Goal: Navigation & Orientation: Find specific page/section

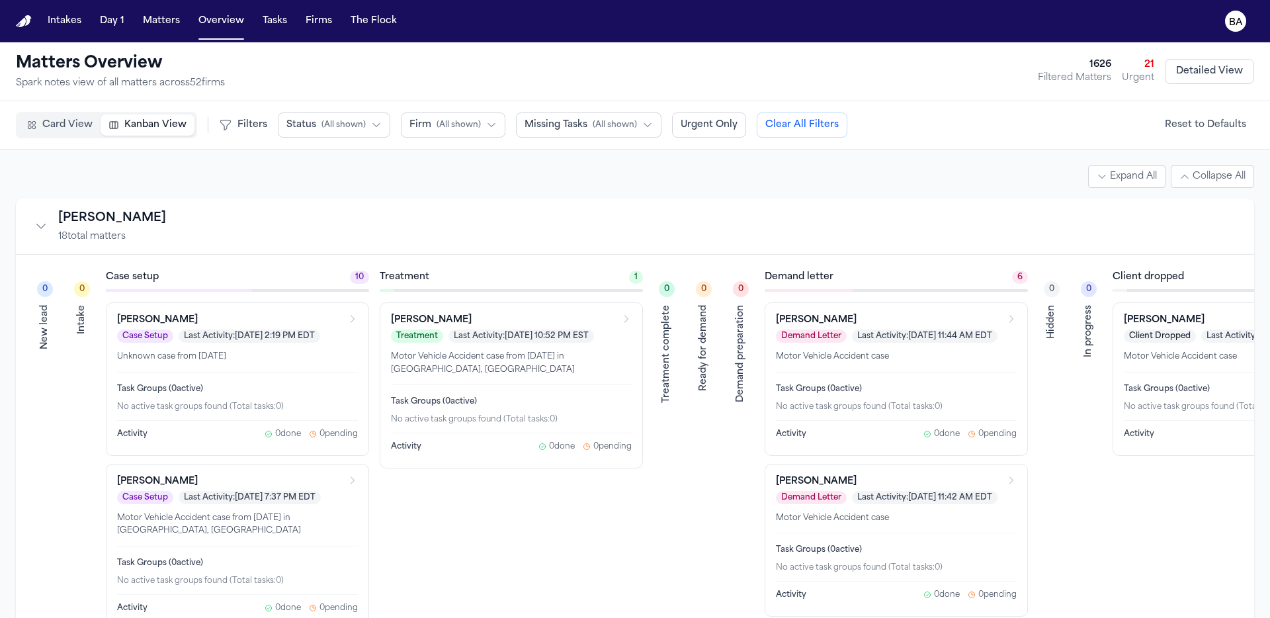
drag, startPoint x: 85, startPoint y: 124, endPoint x: 134, endPoint y: 126, distance: 49.7
click at [85, 125] on span "Card View" at bounding box center [67, 124] width 50 height 13
click at [134, 126] on span "Kanban View" at bounding box center [155, 124] width 62 height 13
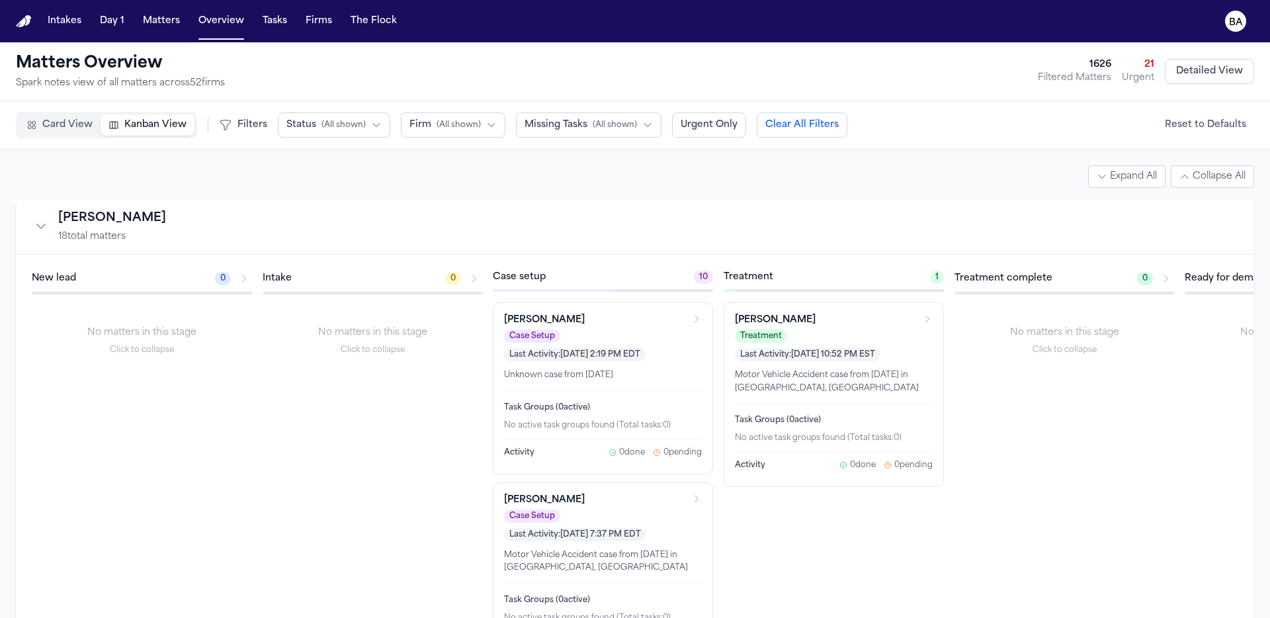
drag, startPoint x: 45, startPoint y: 125, endPoint x: 99, endPoint y: 11, distance: 126.4
click at [45, 125] on span "Card View" at bounding box center [67, 124] width 50 height 13
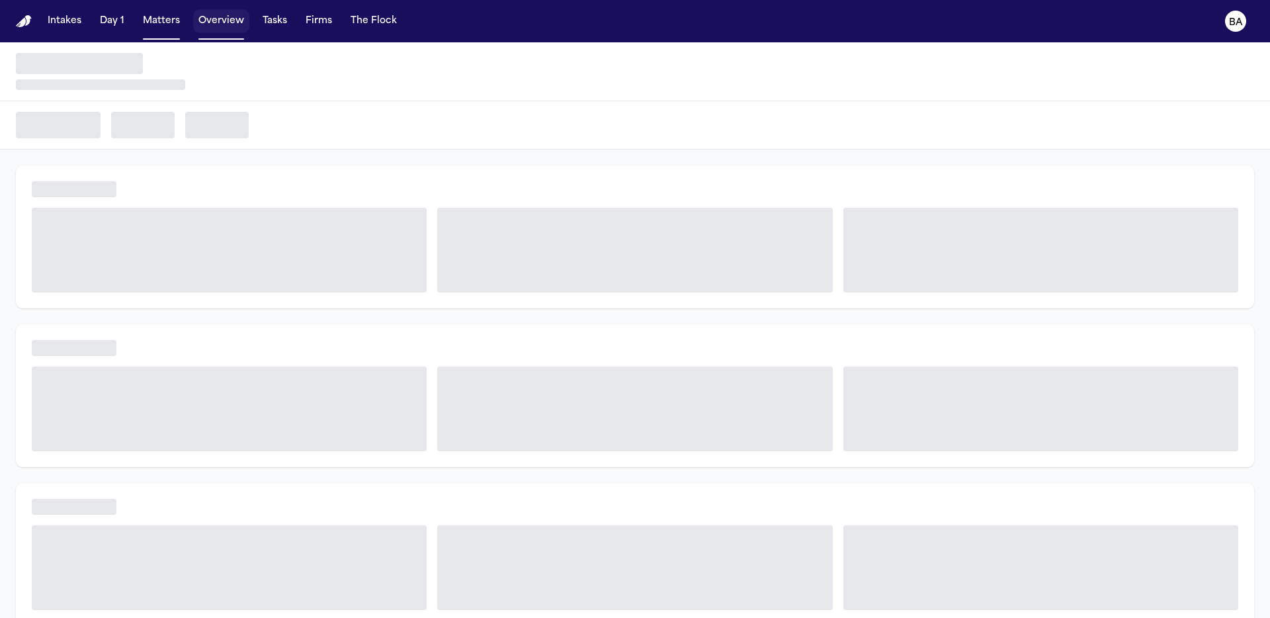
click at [234, 22] on button "Overview" at bounding box center [221, 21] width 56 height 24
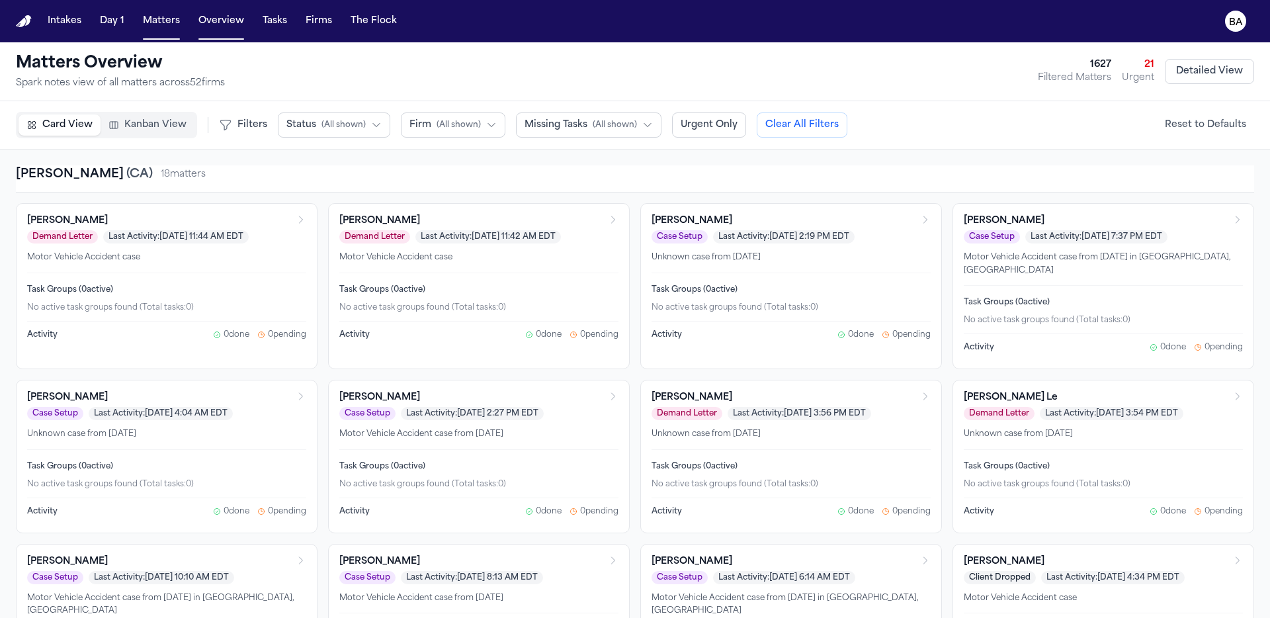
click at [230, 114] on div "Card View Kanban View Filters Status ( All shown ) Firm ( All shown ) Missing T…" at bounding box center [432, 125] width 832 height 26
click at [220, 123] on icon at bounding box center [225, 124] width 13 height 13
click at [216, 34] on nav "Intakes Day 1 Matters Overview Tasks Firms The Flock BA" at bounding box center [635, 21] width 1270 height 42
click at [228, 25] on button "Overview" at bounding box center [221, 21] width 56 height 24
click at [228, 26] on button "Overview" at bounding box center [221, 21] width 56 height 24
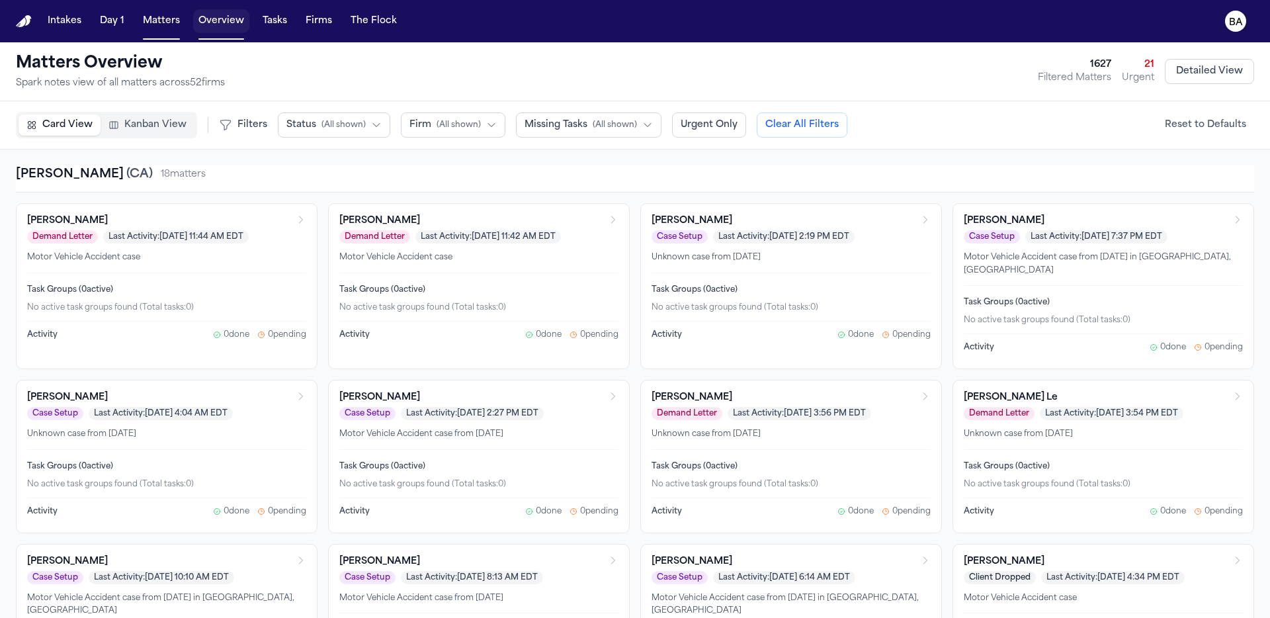
click at [228, 26] on button "Overview" at bounding box center [221, 21] width 56 height 24
click at [1199, 121] on button "Reset to Defaults" at bounding box center [1205, 125] width 97 height 24
click at [1208, 85] on div "Matters Overview Spark notes view of all matters across 52 firm s 1627 Filtered…" at bounding box center [635, 71] width 1238 height 37
click at [1210, 74] on button "Detailed View" at bounding box center [1209, 71] width 89 height 25
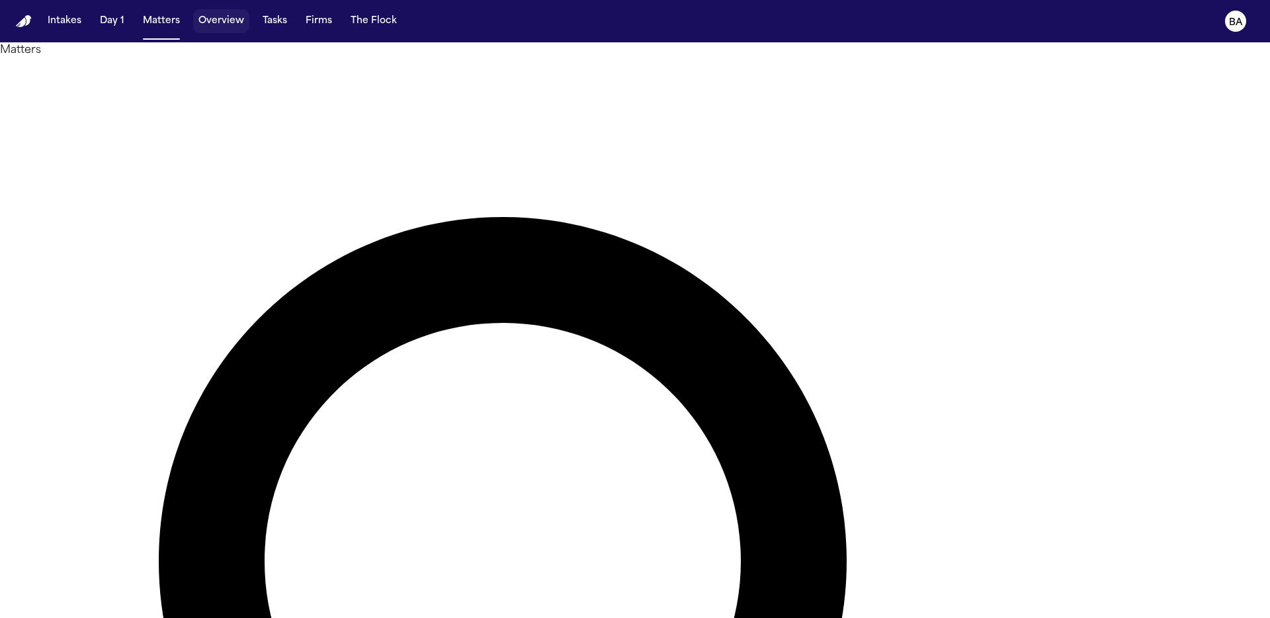
click at [236, 26] on button "Overview" at bounding box center [221, 21] width 56 height 24
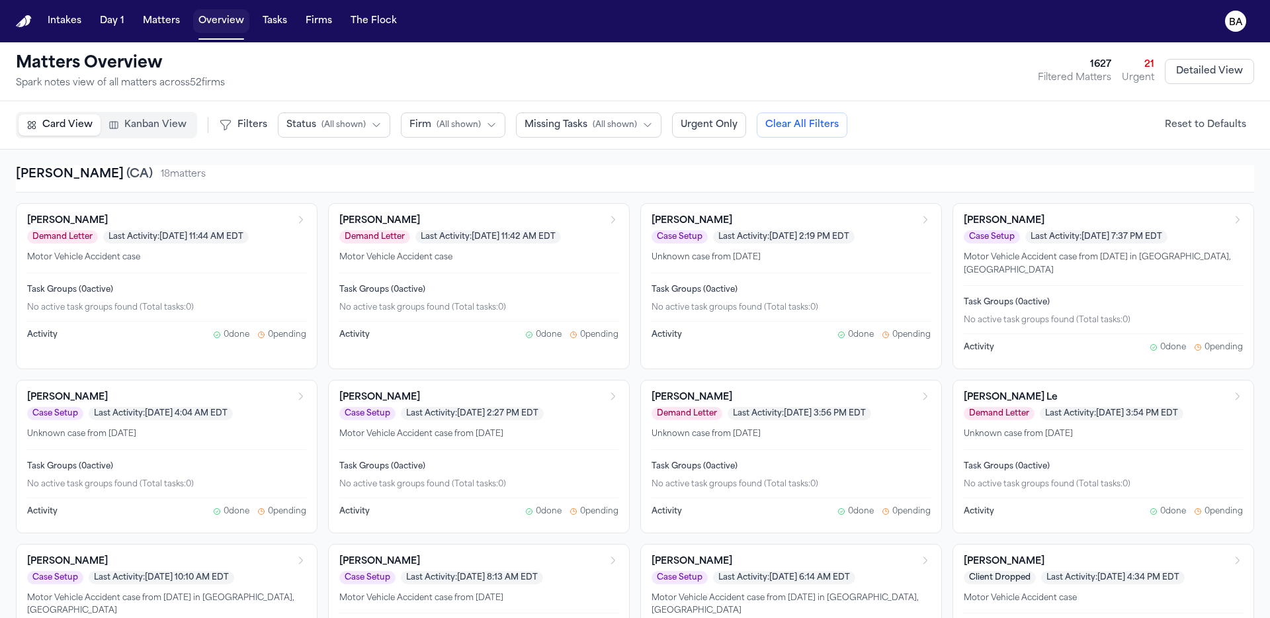
click at [232, 30] on button "Overview" at bounding box center [221, 21] width 56 height 24
